Goal: Find specific page/section

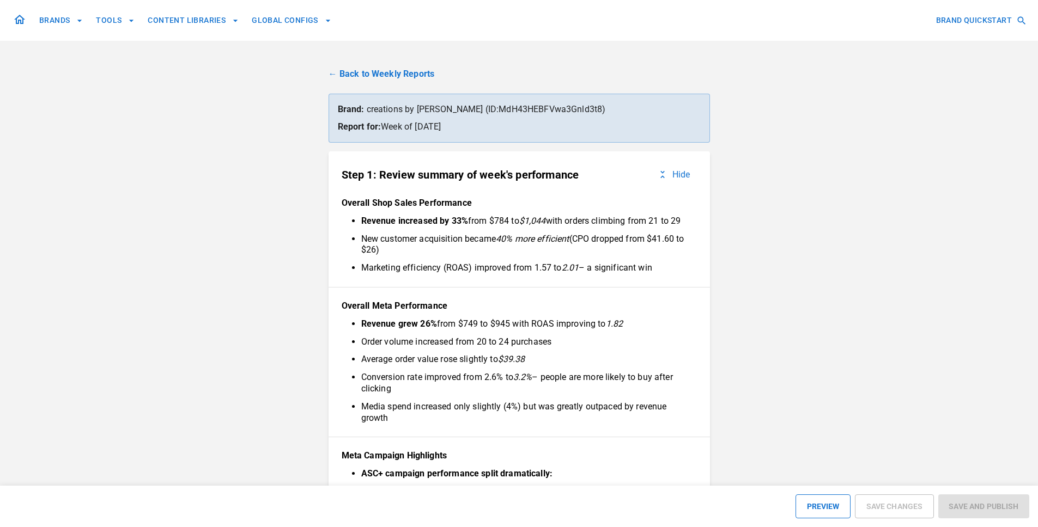
click at [359, 72] on link "← Back to Weekly Reports" at bounding box center [518, 74] width 381 height 13
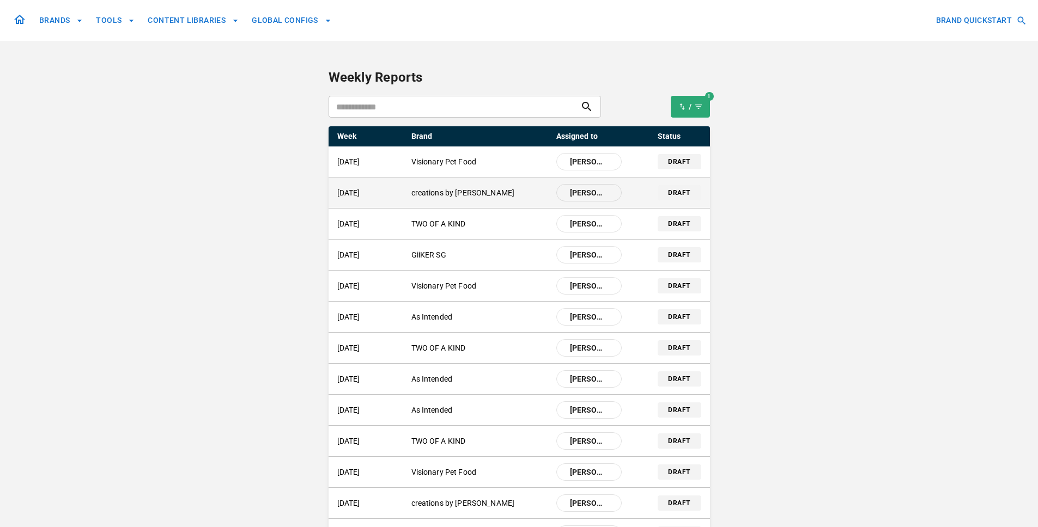
click at [464, 192] on p "creations by [PERSON_NAME]" at bounding box center [479, 192] width 136 height 11
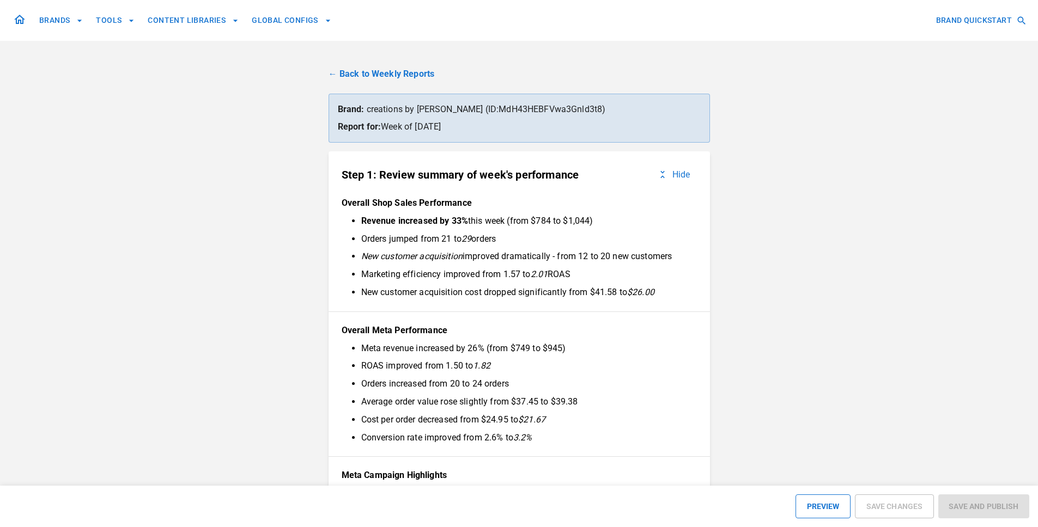
click at [403, 72] on link "← Back to Weekly Reports" at bounding box center [518, 74] width 381 height 13
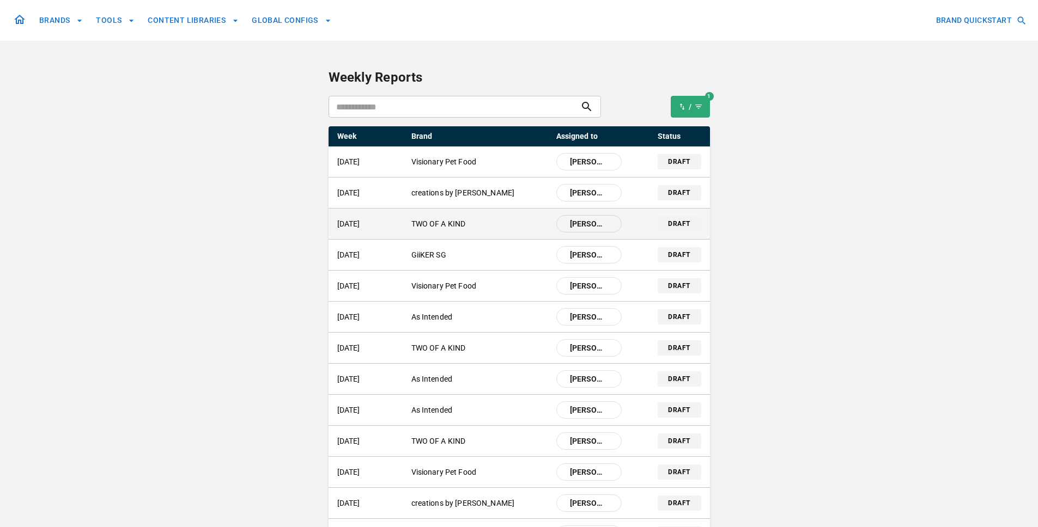
click at [463, 227] on p "TWO OF A KIND" at bounding box center [479, 223] width 136 height 11
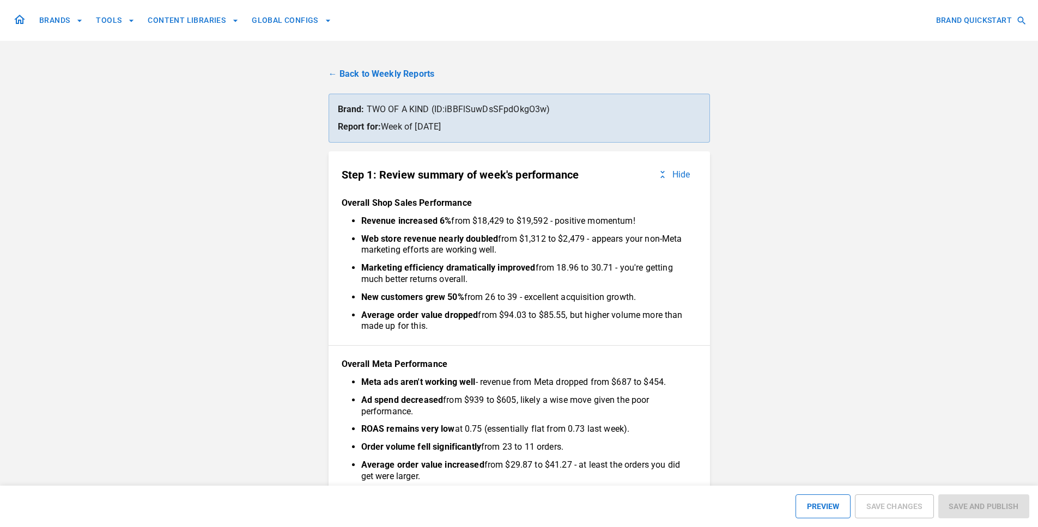
click at [463, 227] on ul "Revenue increased 6% from $18,429 to $19,592 - positive momentum! Web store rev…" at bounding box center [519, 274] width 338 height 117
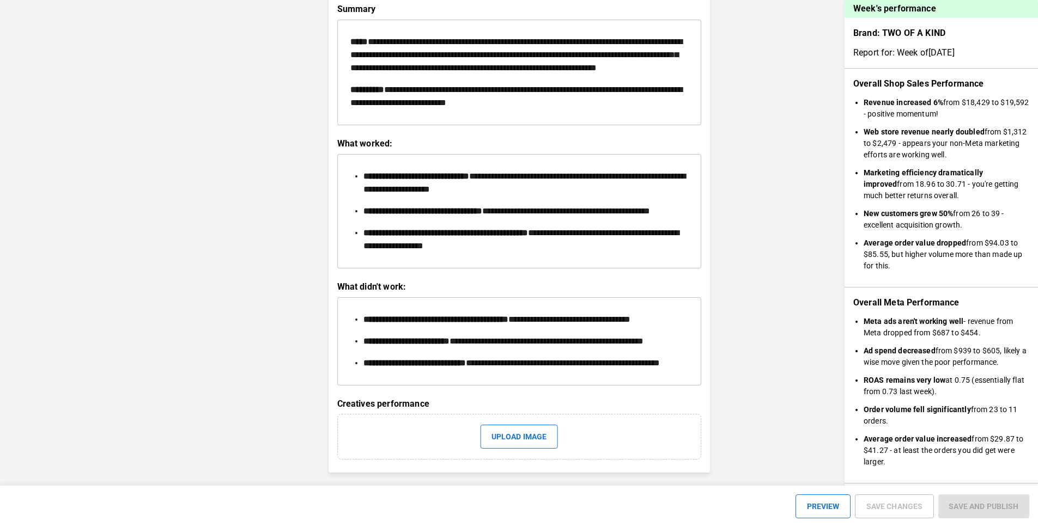
scroll to position [1637, 0]
